Goal: Task Accomplishment & Management: Manage account settings

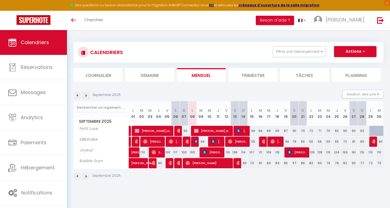
click at [87, 176] on img at bounding box center [86, 176] width 6 height 6
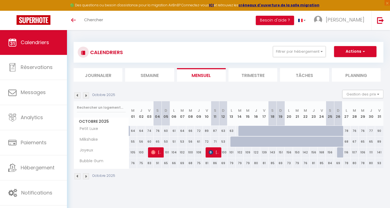
click at [87, 176] on img at bounding box center [86, 176] width 6 height 6
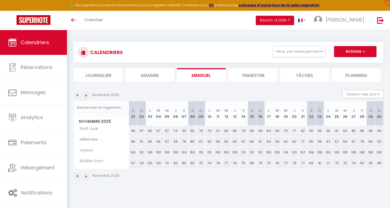
click at [87, 176] on img at bounding box center [86, 176] width 6 height 6
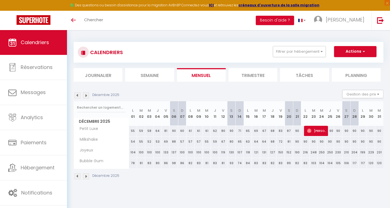
click at [78, 175] on img at bounding box center [77, 176] width 6 height 6
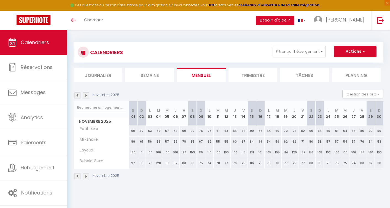
click at [86, 176] on img at bounding box center [86, 176] width 6 height 6
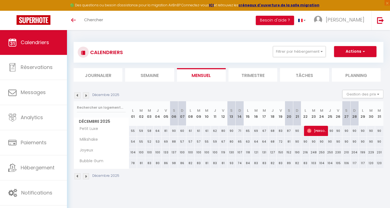
click at [77, 176] on img at bounding box center [77, 176] width 6 height 6
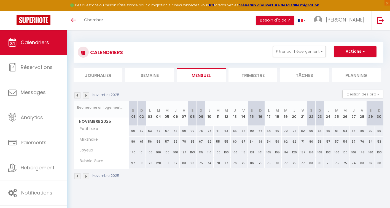
click at [77, 176] on img at bounding box center [77, 176] width 6 height 6
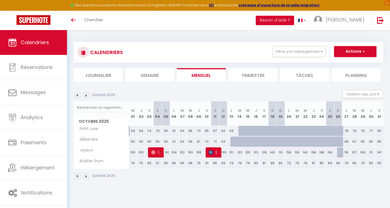
click at [76, 176] on img at bounding box center [77, 176] width 6 height 6
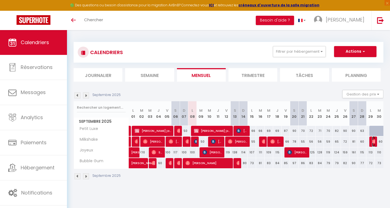
click at [373, 142] on img at bounding box center [374, 141] width 4 height 4
select select "OK"
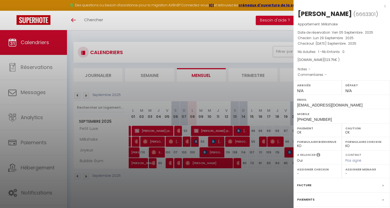
click at [283, 184] on div at bounding box center [195, 104] width 390 height 208
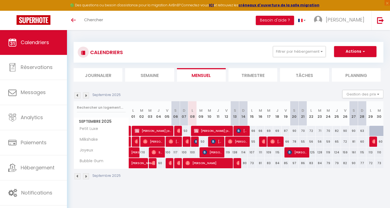
click at [77, 175] on img at bounding box center [77, 176] width 6 height 6
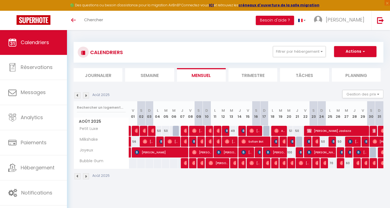
click at [87, 176] on img at bounding box center [86, 176] width 6 height 6
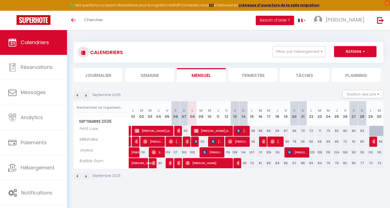
click at [87, 176] on img at bounding box center [86, 176] width 6 height 6
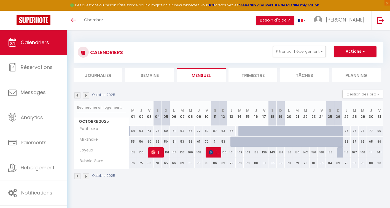
click at [77, 177] on img at bounding box center [77, 176] width 6 height 6
